Goal: Transaction & Acquisition: Book appointment/travel/reservation

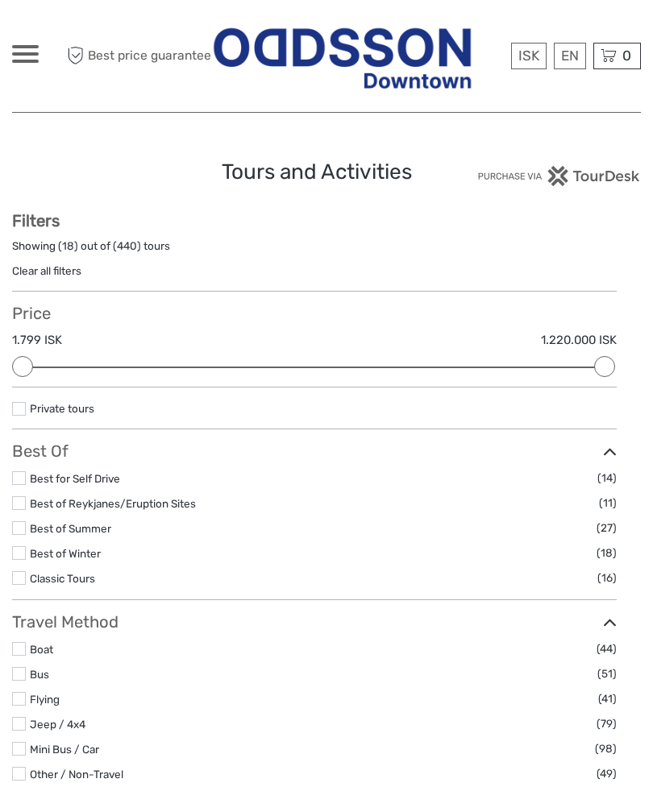
select select
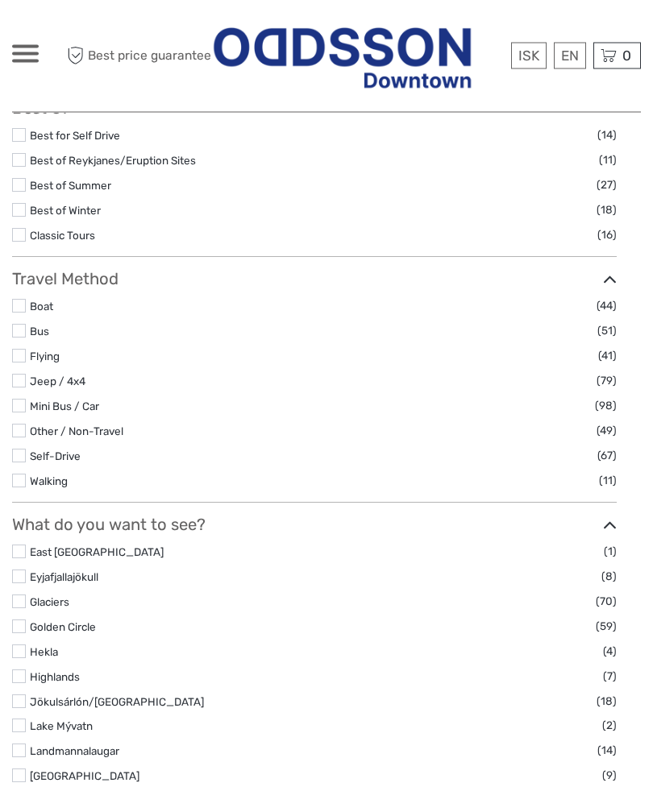
scroll to position [342, 0]
click at [24, 634] on label at bounding box center [19, 627] width 14 height 14
click at [0, 0] on input "checkbox" at bounding box center [0, 0] width 0 height 0
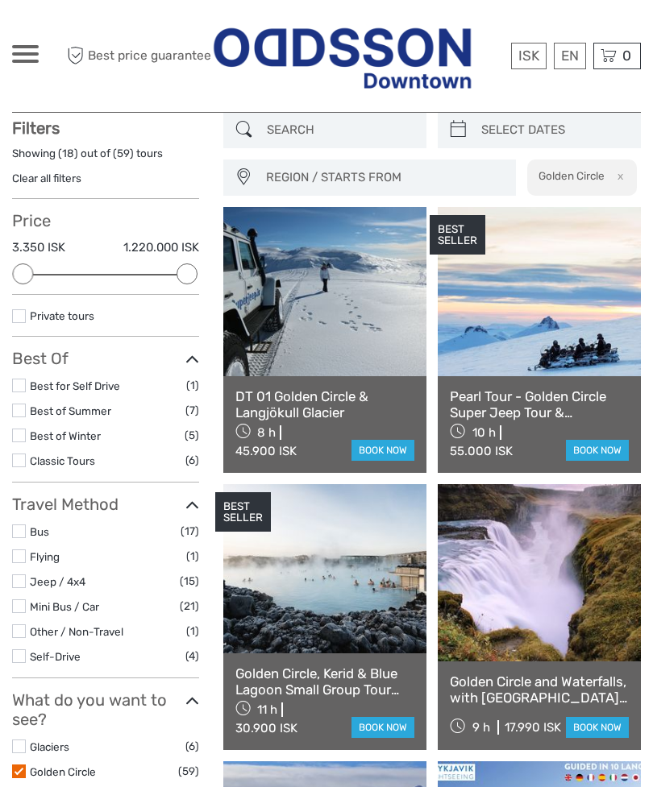
scroll to position [91, 0]
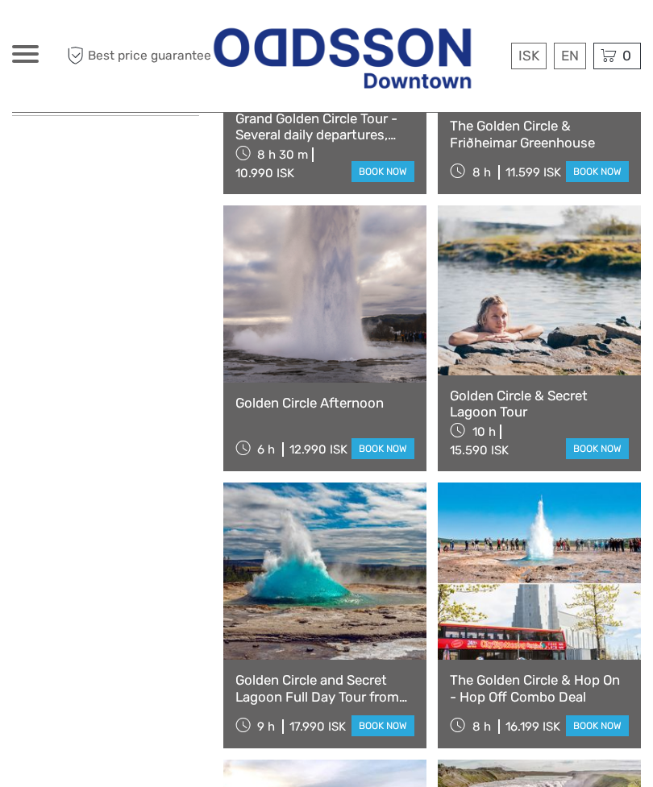
scroll to position [1221, 0]
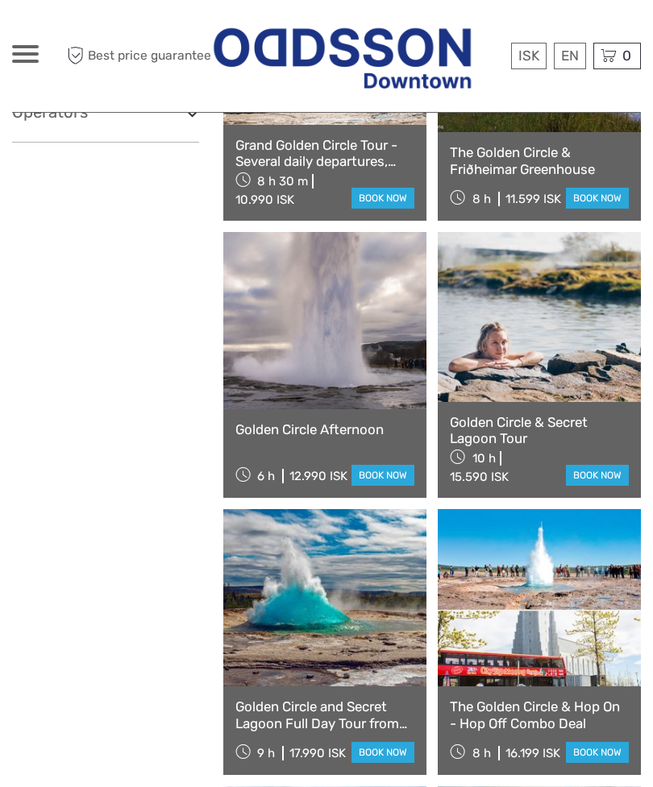
click at [595, 472] on link "book now" at bounding box center [597, 475] width 63 height 21
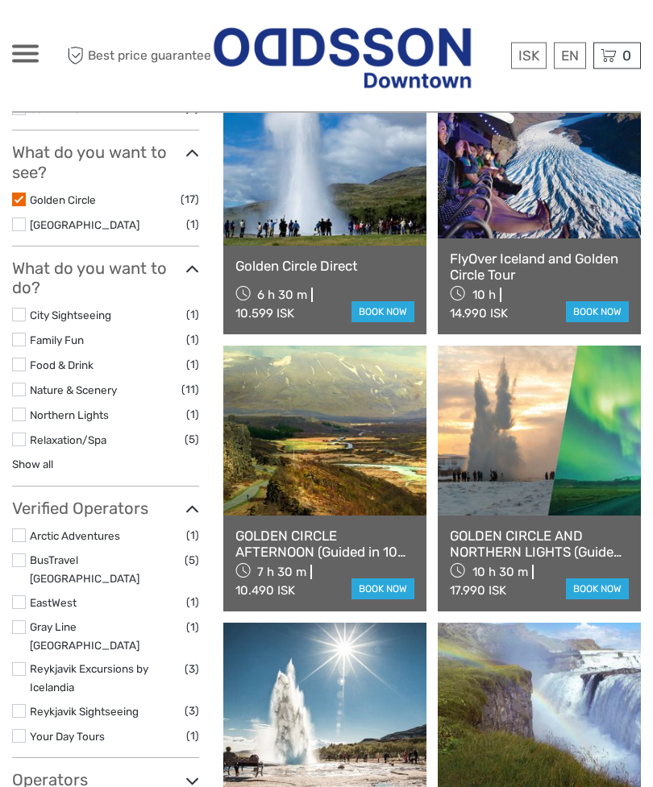
scroll to position [549, 0]
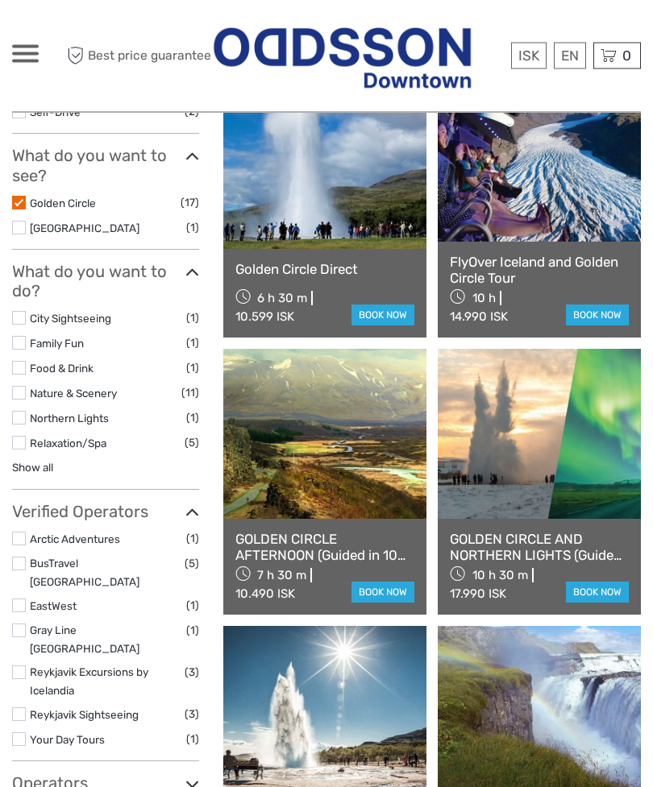
click at [22, 198] on label at bounding box center [19, 204] width 14 height 14
click at [0, 0] on input "checkbox" at bounding box center [0, 0] width 0 height 0
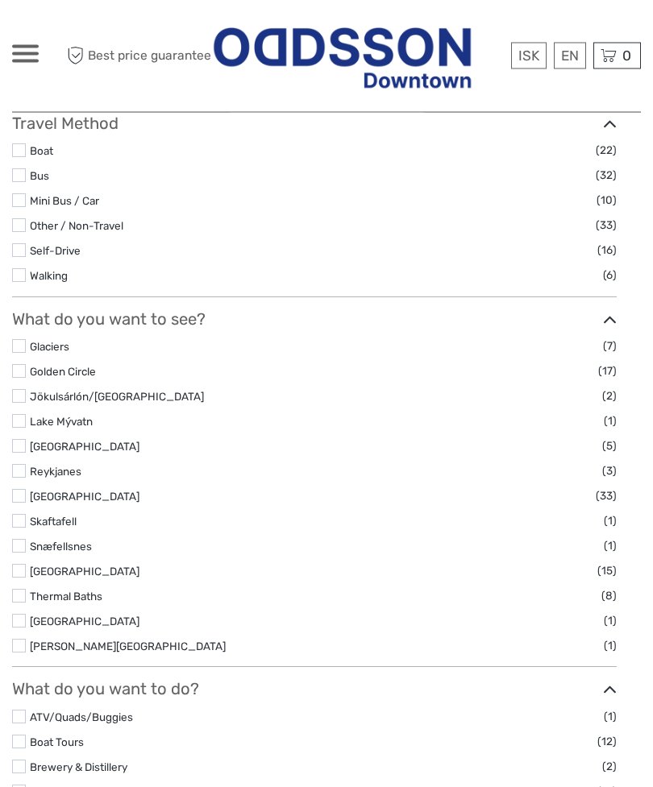
scroll to position [512, 0]
click at [25, 577] on label at bounding box center [19, 570] width 14 height 14
click at [0, 0] on input "checkbox" at bounding box center [0, 0] width 0 height 0
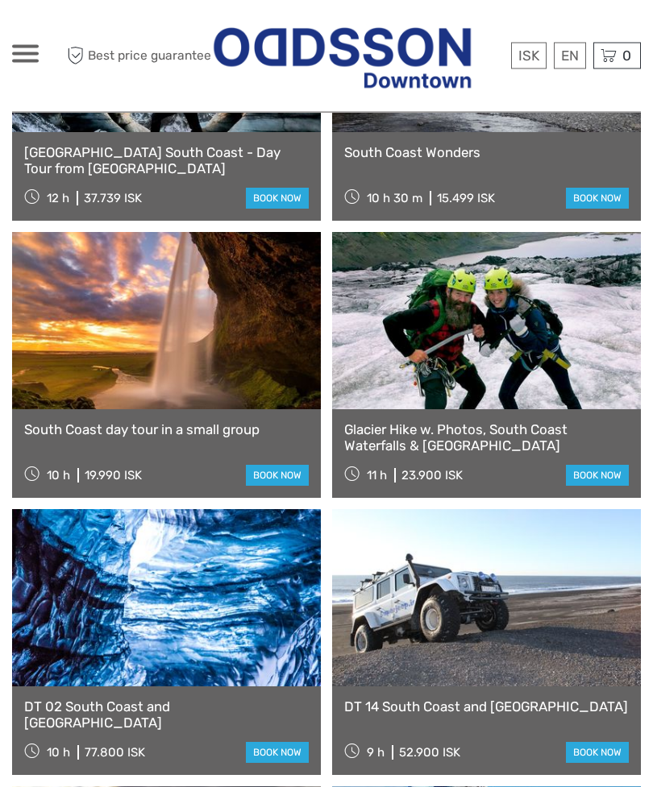
scroll to position [2176, 0]
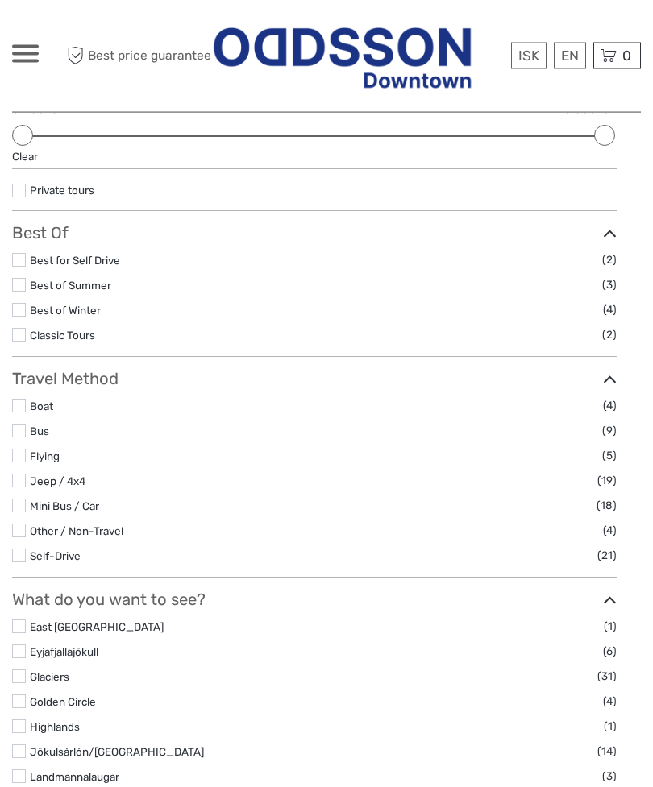
scroll to position [201, 0]
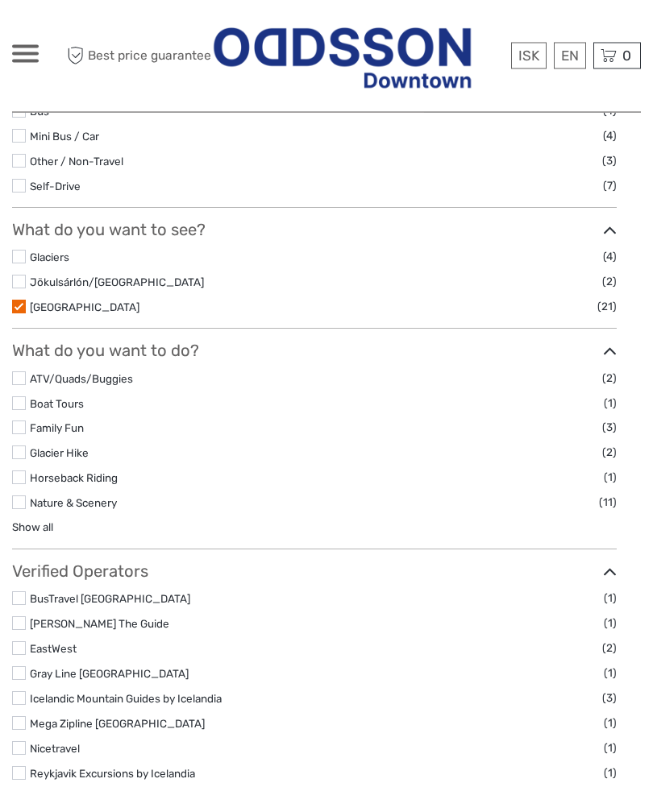
scroll to position [522, 0]
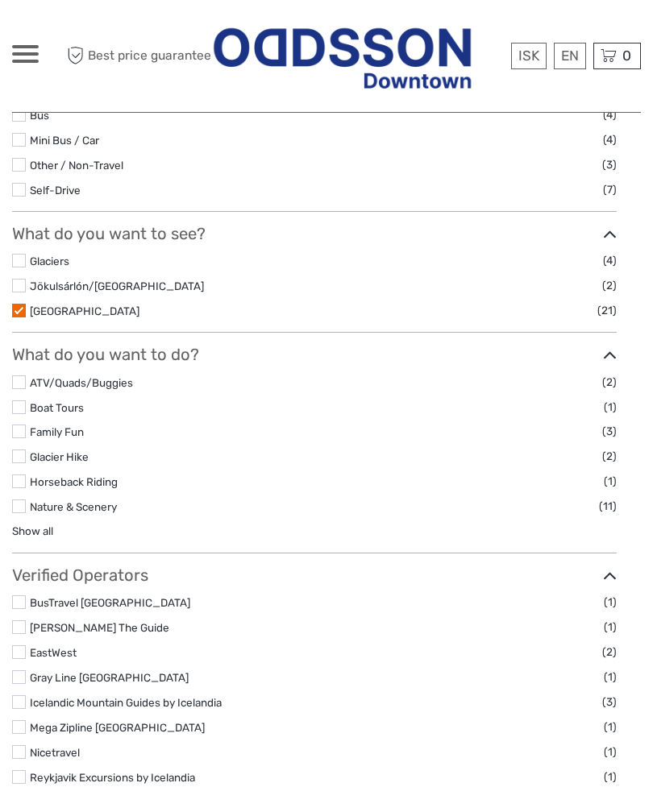
click at [22, 317] on label at bounding box center [19, 311] width 14 height 14
click at [0, 0] on input "checkbox" at bounding box center [0, 0] width 0 height 0
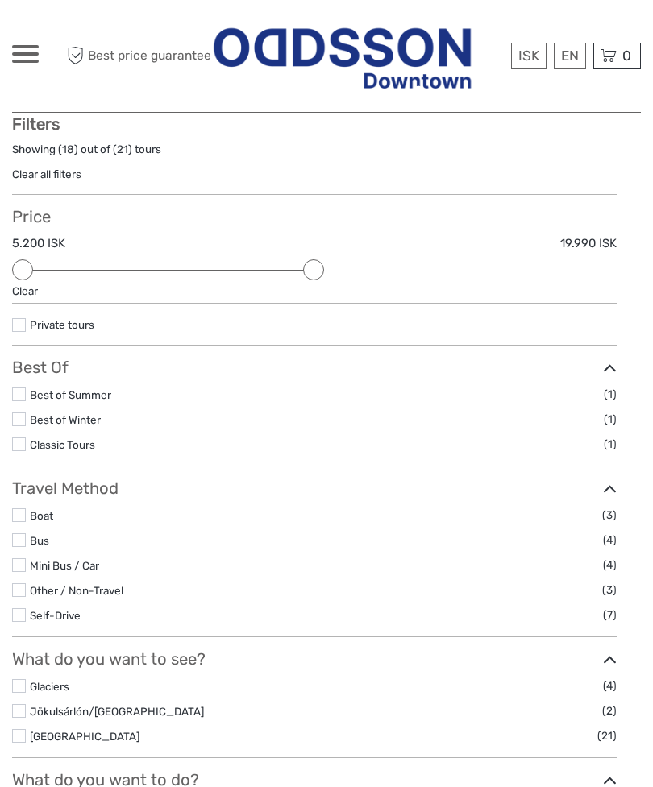
scroll to position [91, 0]
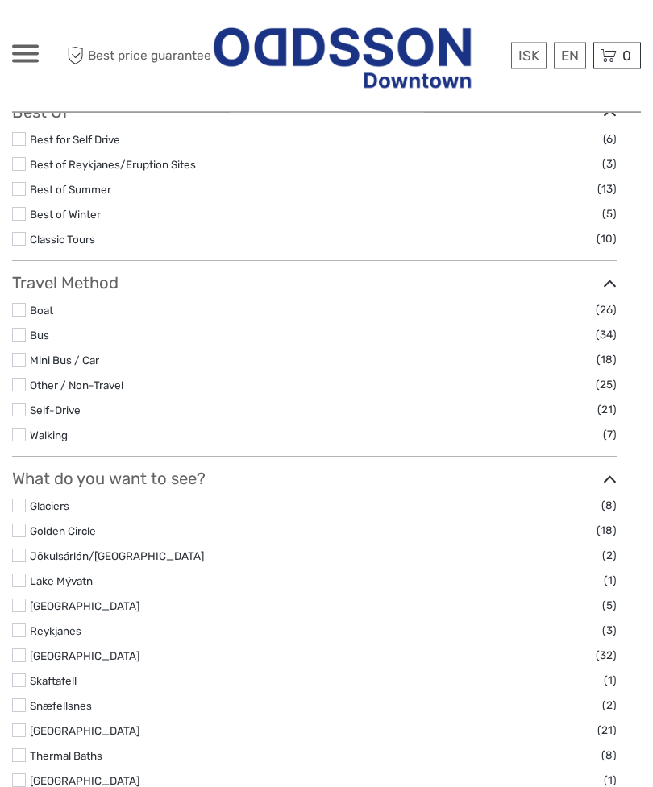
scroll to position [354, 0]
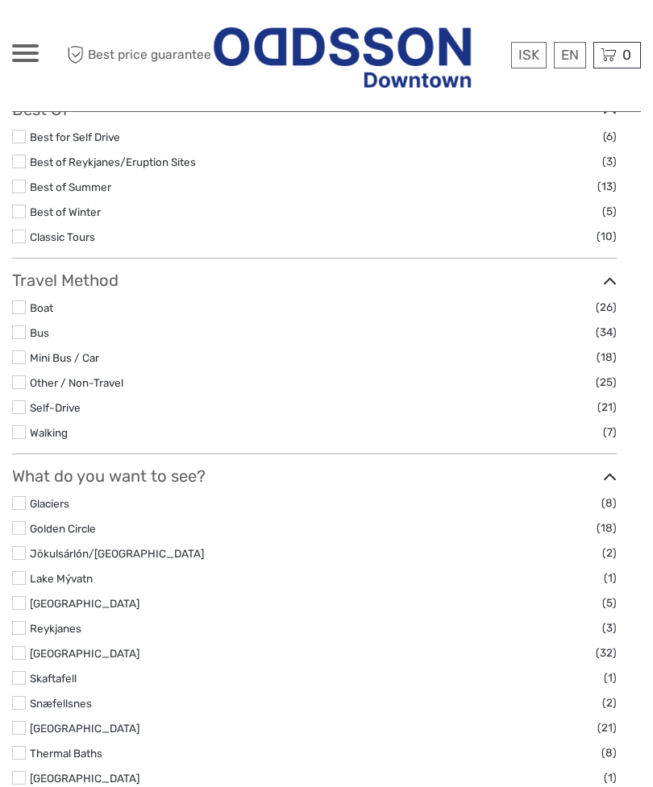
click at [31, 539] on label "Golden Circle" at bounding box center [313, 529] width 566 height 19
click at [0, 0] on input "checkbox" at bounding box center [0, 0] width 0 height 0
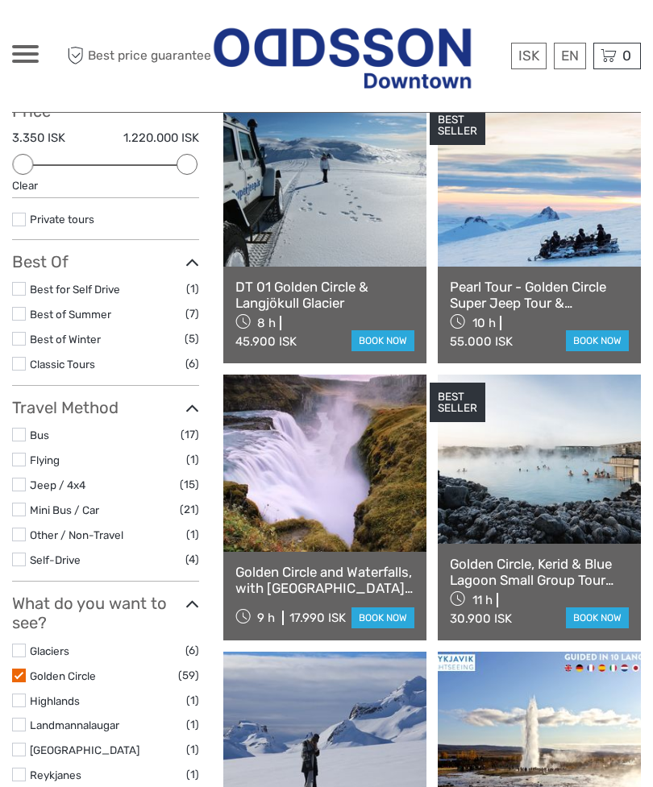
scroll to position [194, 0]
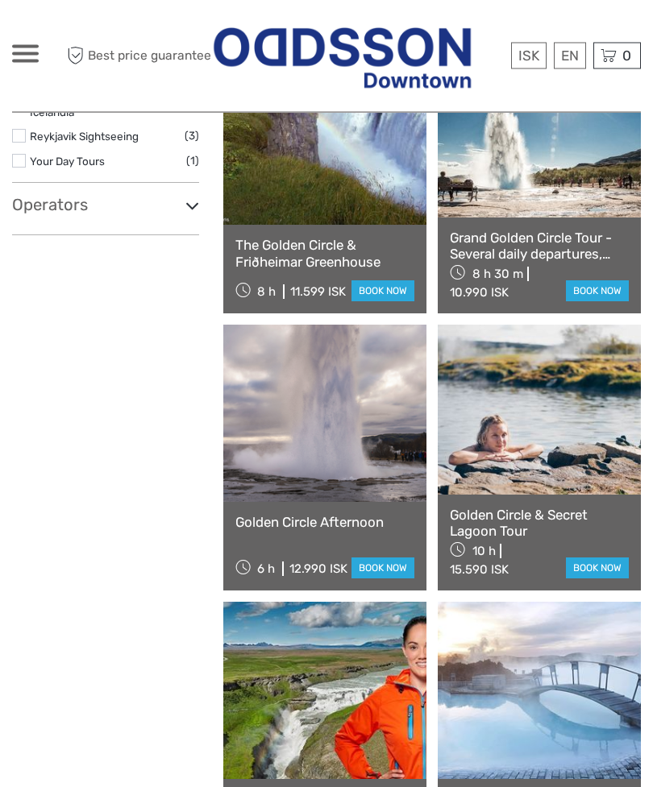
scroll to position [1129, 0]
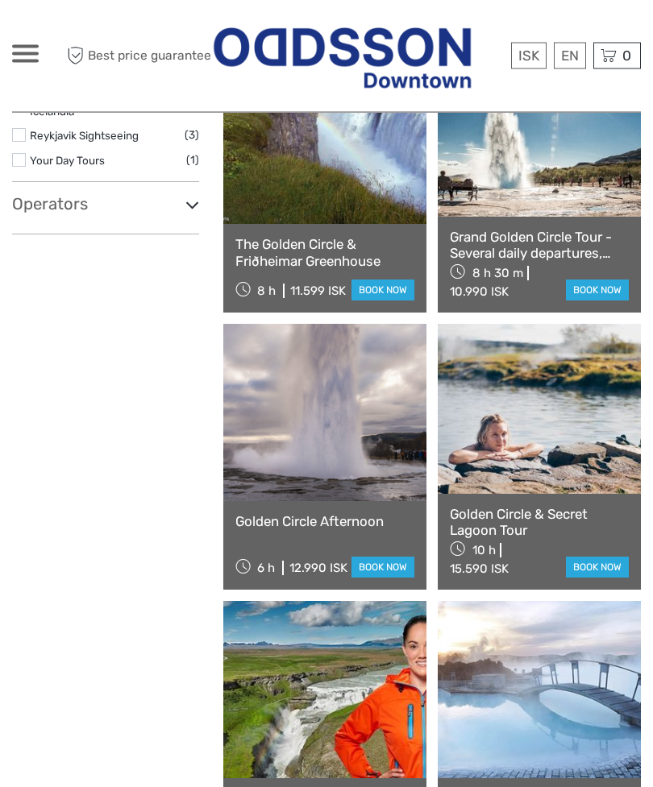
click at [541, 392] on link at bounding box center [538, 409] width 203 height 169
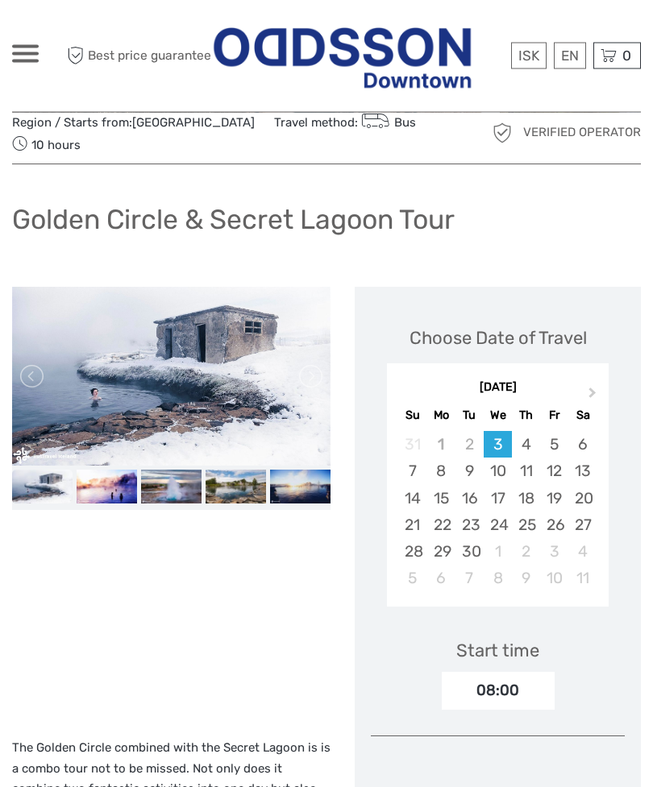
scroll to position [52, 0]
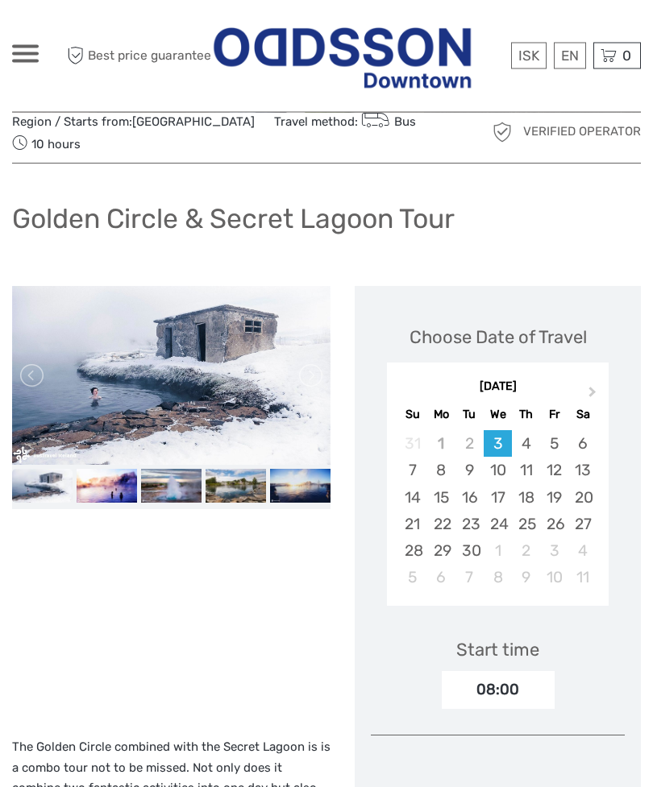
click at [305, 374] on link at bounding box center [309, 376] width 26 height 26
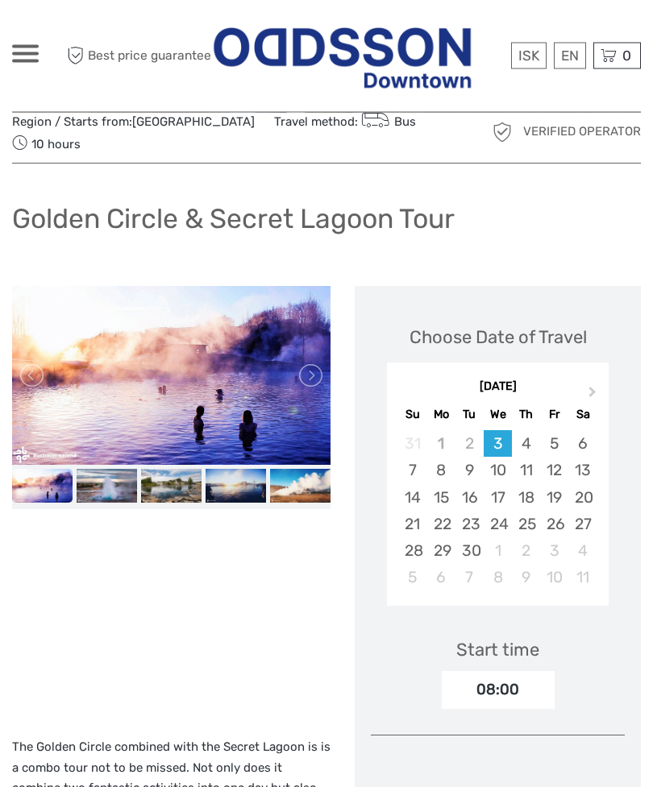
scroll to position [52, 0]
click at [321, 375] on link at bounding box center [309, 376] width 26 height 26
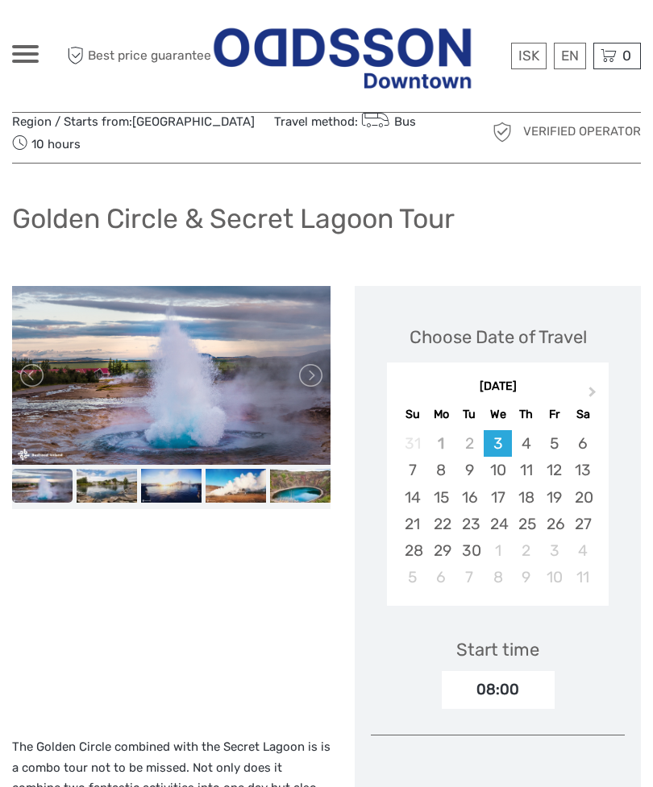
click at [321, 373] on link at bounding box center [309, 376] width 26 height 26
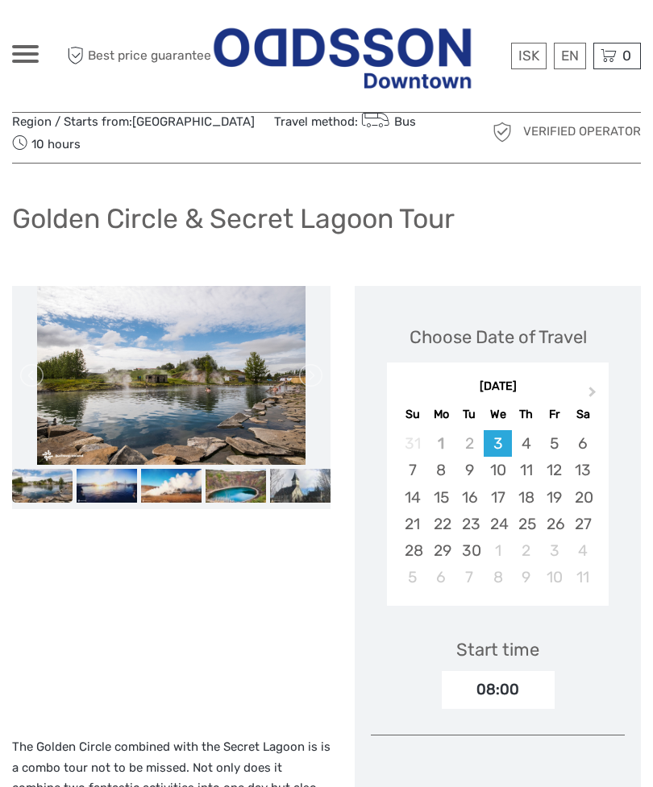
click at [317, 380] on link at bounding box center [309, 376] width 26 height 26
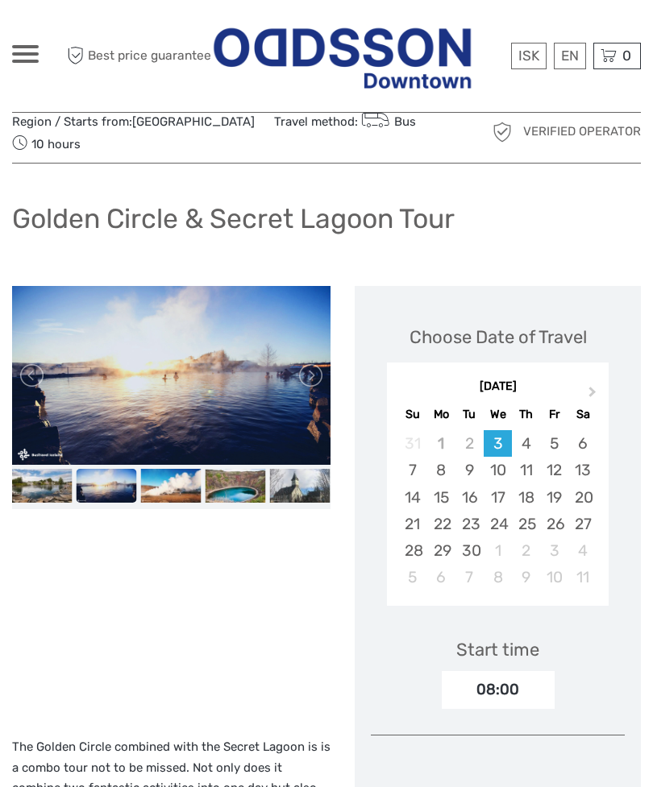
click at [313, 375] on link at bounding box center [309, 376] width 26 height 26
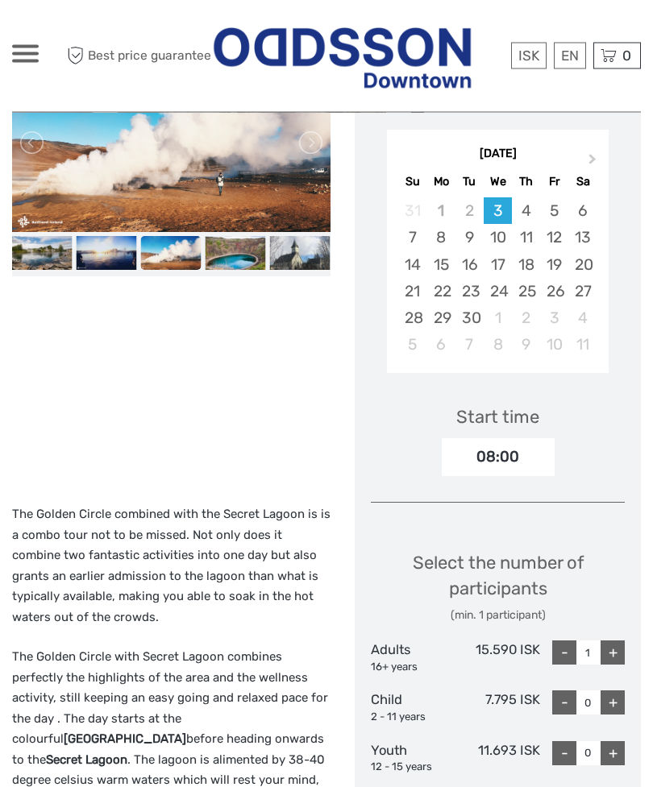
scroll to position [279, 0]
